Goal: Browse casually: Explore the website without a specific task or goal

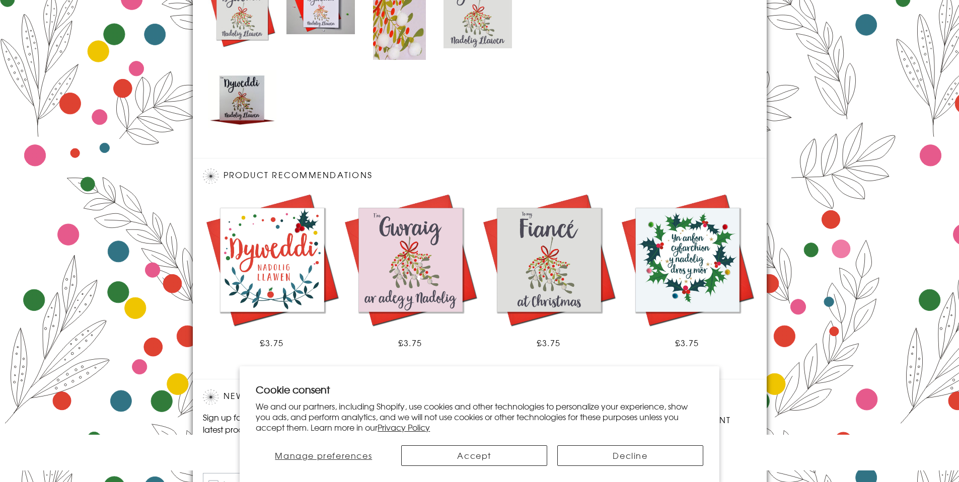
scroll to position [636, 0]
